Goal: Information Seeking & Learning: Learn about a topic

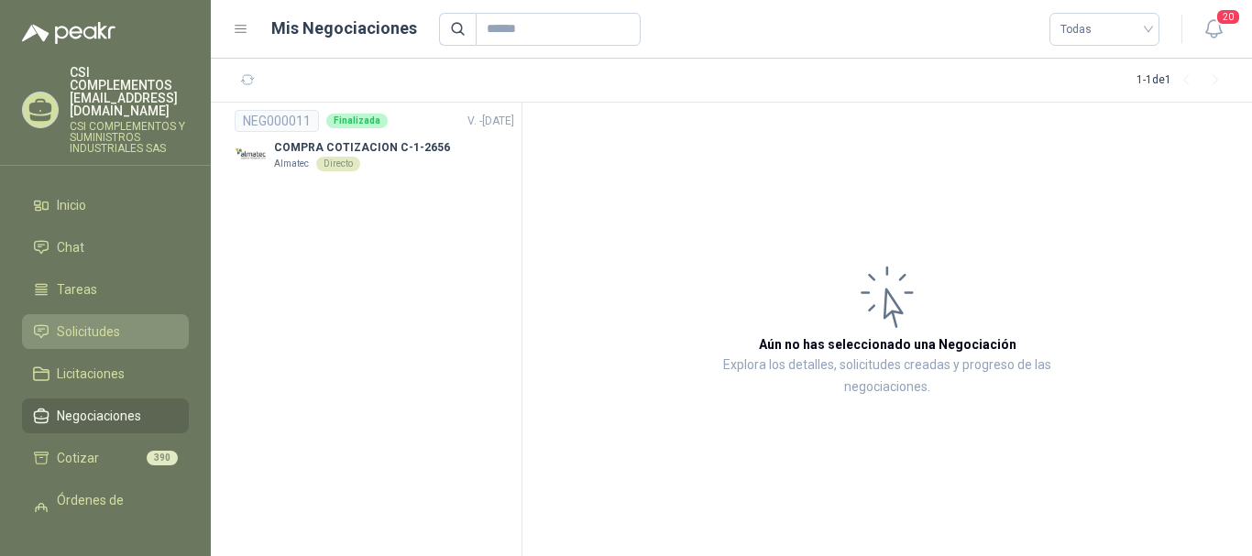
click at [100, 322] on span "Solicitudes" at bounding box center [88, 332] width 63 height 20
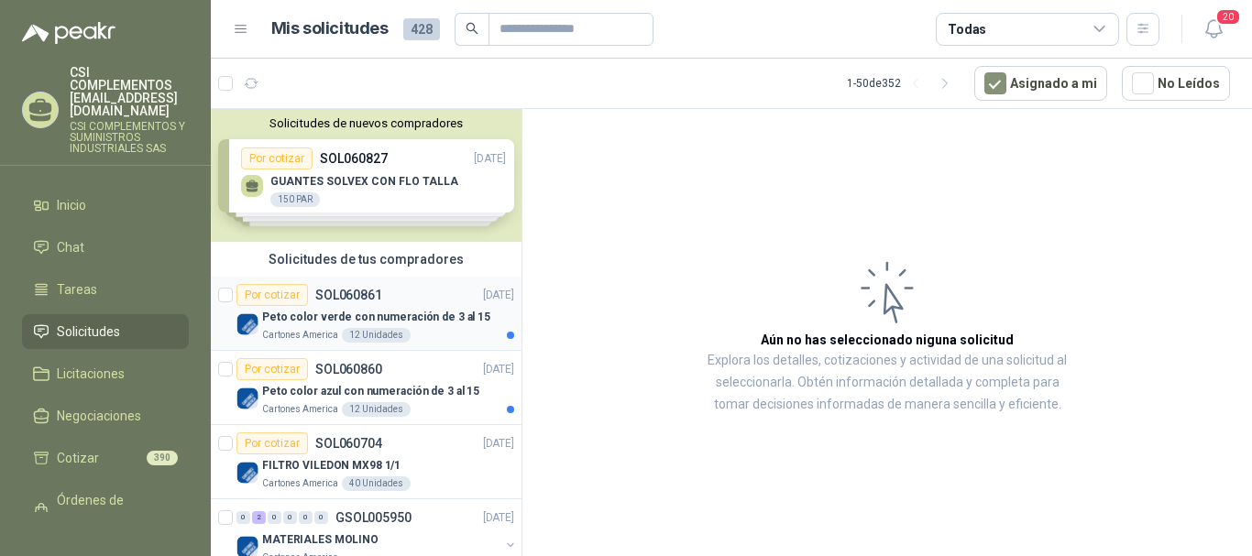
click at [388, 307] on div "Peto color verde con numeración de 3 al 15" at bounding box center [388, 317] width 252 height 22
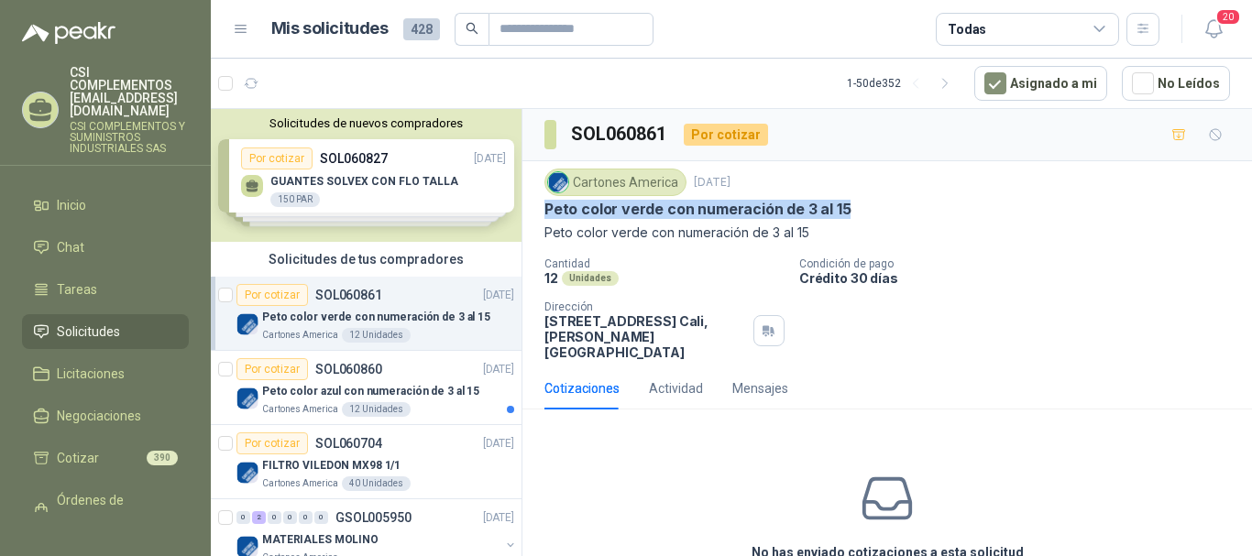
drag, startPoint x: 547, startPoint y: 212, endPoint x: 858, endPoint y: 208, distance: 310.7
click at [858, 208] on div "Peto color verde con numeración de 3 al 15" at bounding box center [887, 209] width 686 height 19
copy p "Peto color verde con numeración de 3 al 15"
click at [360, 367] on p "SOL060860" at bounding box center [348, 369] width 67 height 13
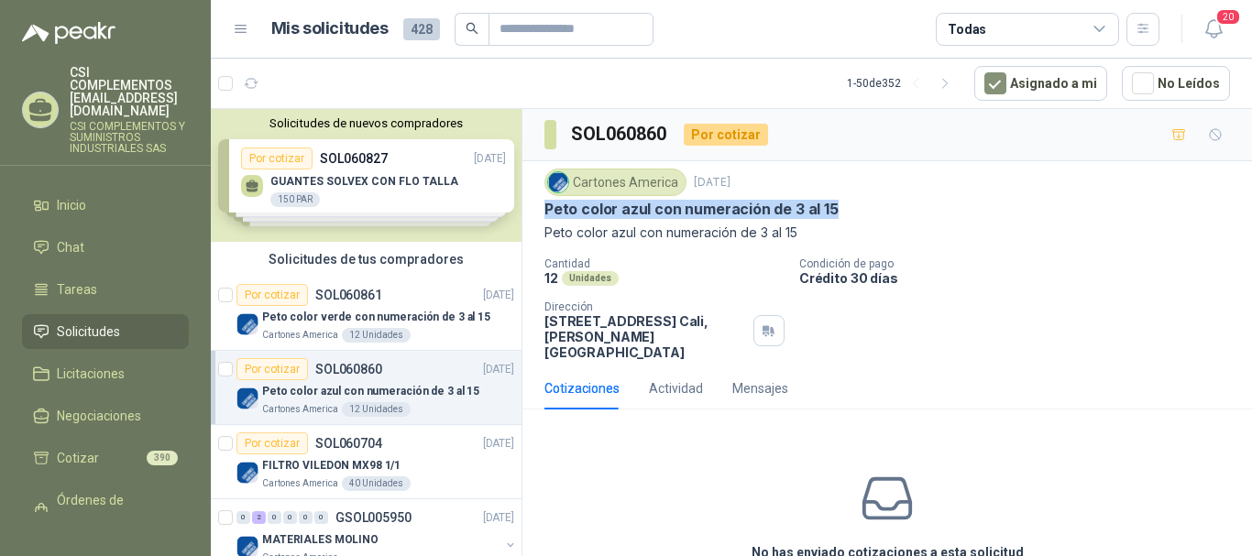
drag, startPoint x: 547, startPoint y: 200, endPoint x: 848, endPoint y: 212, distance: 300.8
click at [848, 212] on div "Peto color azul con numeración de 3 al 15" at bounding box center [887, 209] width 686 height 19
copy p "Peto color azul con numeración de 3 al 15"
